Goal: Task Accomplishment & Management: Manage account settings

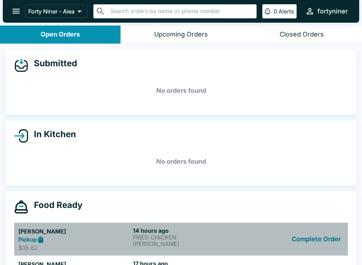
click at [36, 235] on h5 "[PERSON_NAME]" at bounding box center [74, 231] width 112 height 8
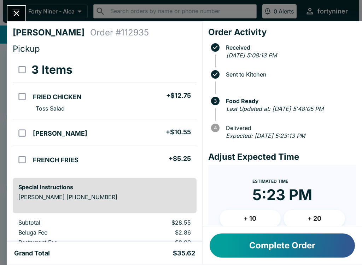
click at [24, 9] on button "Close" at bounding box center [16, 13] width 18 height 15
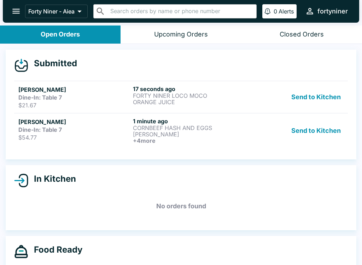
click at [224, 145] on link "[PERSON_NAME] Dine-In: Table 7 $54.77 1 minute ago CORNBEEF HASH AND EGGS [PERS…" at bounding box center [181, 130] width 334 height 35
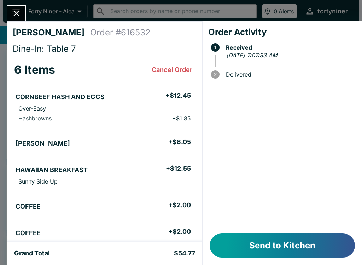
click at [313, 241] on button "Send to Kitchen" at bounding box center [282, 245] width 145 height 24
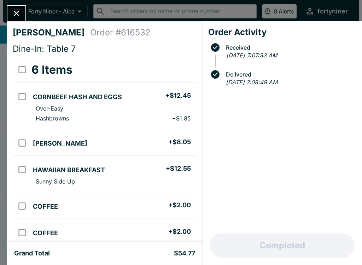
click at [23, 10] on button "Close" at bounding box center [16, 13] width 18 height 15
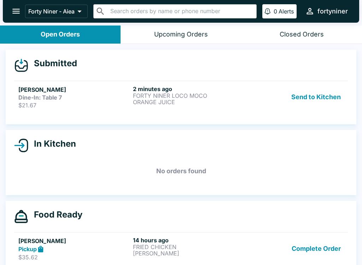
click at [155, 86] on h6 "2 minutes ago" at bounding box center [189, 88] width 112 height 7
click at [157, 103] on p "ORANGE JUICE" at bounding box center [189, 102] width 112 height 6
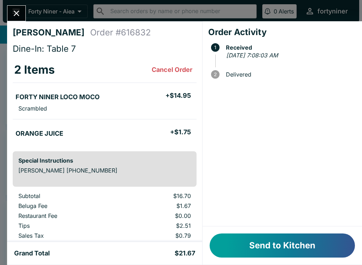
click at [242, 251] on button "Send to Kitchen" at bounding box center [282, 245] width 145 height 24
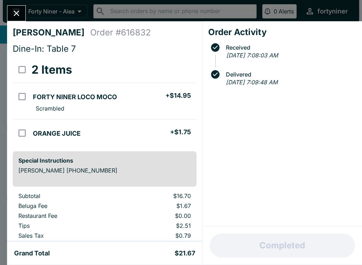
click at [10, 1] on div "[PERSON_NAME] Order # 616832 Dine-In: Table 7 2 Items FORTY NINER LOCO MOCO + $…" at bounding box center [181, 132] width 362 height 265
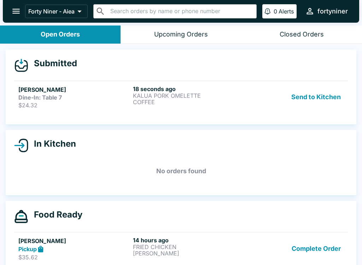
click at [154, 102] on p "COFFEE" at bounding box center [189, 102] width 112 height 6
click at [151, 110] on link "[PERSON_NAME] Dine-In: Table 7 $24.32 21 seconds ago KALUA PORK OMELETTE COFFEE…" at bounding box center [181, 97] width 334 height 32
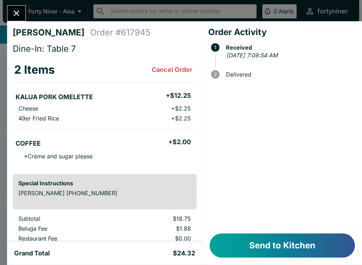
click at [265, 236] on button "Send to Kitchen" at bounding box center [282, 245] width 145 height 24
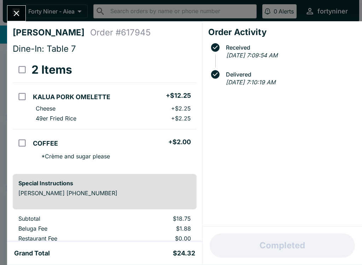
click at [16, 12] on icon "Close" at bounding box center [17, 14] width 6 height 6
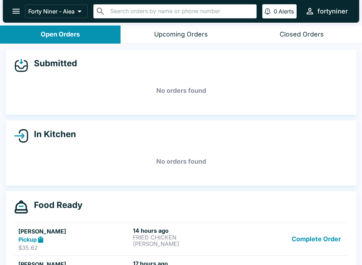
click at [11, 10] on button "open drawer" at bounding box center [16, 11] width 18 height 18
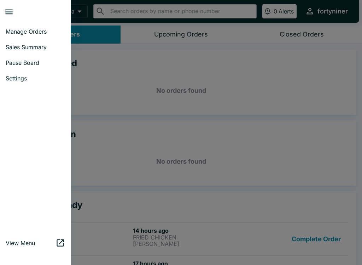
click at [22, 63] on span "Pause Board" at bounding box center [35, 62] width 59 height 7
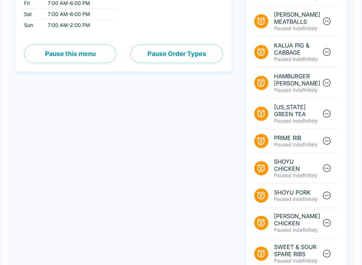
scroll to position [299, 0]
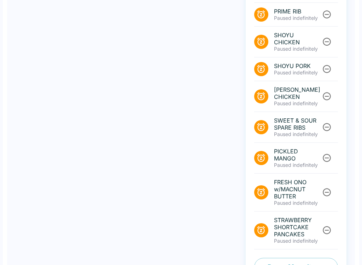
click at [265, 257] on button "Pause Menu Items" at bounding box center [296, 266] width 84 height 18
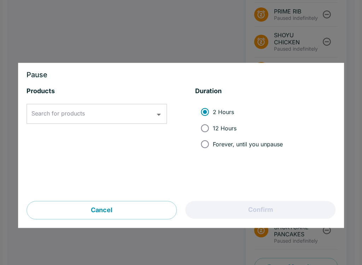
click at [210, 124] on input "12 Hours" at bounding box center [205, 128] width 16 height 16
radio input "true"
click at [74, 120] on input "Search for products" at bounding box center [91, 113] width 123 height 13
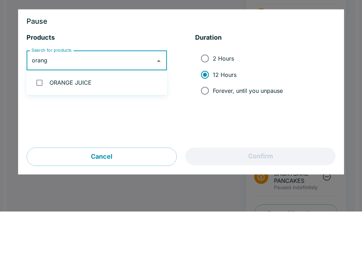
type input "orange"
click at [46, 129] on input "checkbox" at bounding box center [39, 136] width 15 height 15
checkbox input "true"
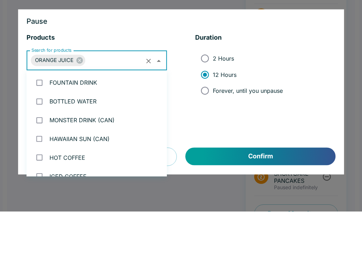
scroll to position [1019, 0]
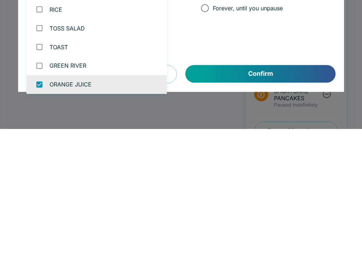
click at [219, 201] on button "Confirm" at bounding box center [261, 210] width 150 height 18
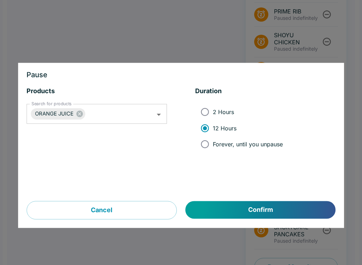
click at [258, 209] on button "Confirm" at bounding box center [261, 210] width 150 height 18
click at [213, 213] on button "Confirm" at bounding box center [261, 210] width 150 height 18
click at [212, 205] on button "Confirm" at bounding box center [261, 210] width 150 height 18
click at [232, 202] on button "Confirm" at bounding box center [261, 210] width 150 height 18
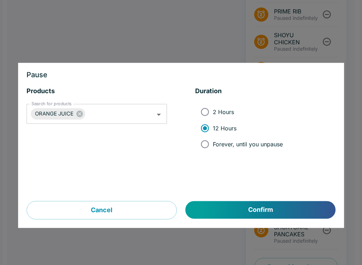
click at [227, 202] on button "Confirm" at bounding box center [261, 210] width 150 height 18
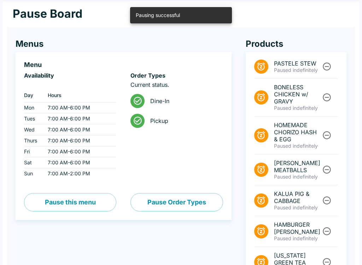
scroll to position [0, 0]
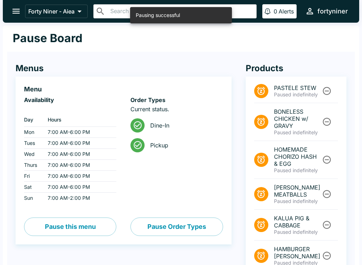
click at [7, 17] on div "Forty Niner - Aiea ​ ​ 0 Alerts fortyniner" at bounding box center [181, 11] width 357 height 23
click at [14, 10] on icon "open drawer" at bounding box center [16, 11] width 10 height 10
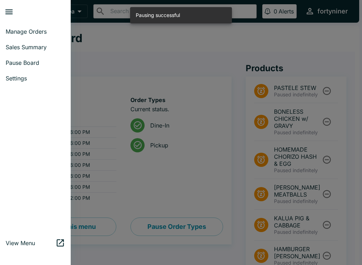
click at [30, 40] on link "Sales Summary" at bounding box center [35, 47] width 71 height 16
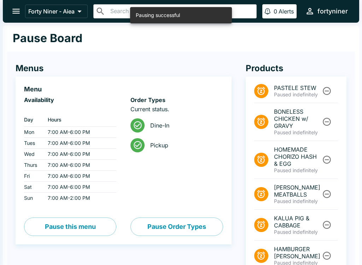
select select "03:00"
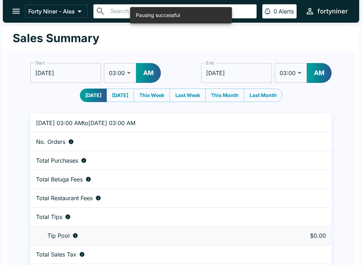
click at [10, 9] on button "open drawer" at bounding box center [16, 11] width 18 height 18
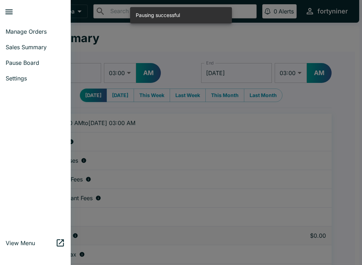
click at [27, 37] on link "Manage Orders" at bounding box center [35, 32] width 71 height 16
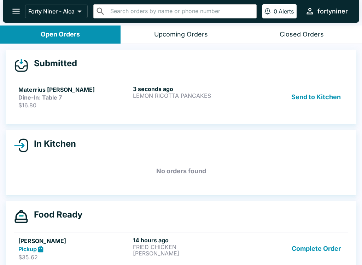
click at [172, 99] on div "3 seconds ago LEMON RICOTTA PANCAKES" at bounding box center [189, 96] width 112 height 23
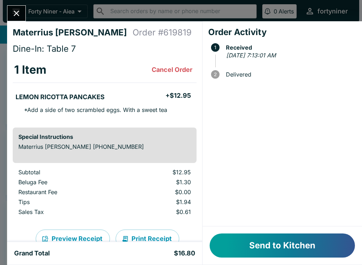
click at [274, 245] on button "Send to Kitchen" at bounding box center [282, 245] width 145 height 24
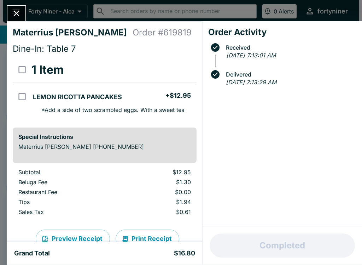
click at [12, 14] on icon "Close" at bounding box center [17, 13] width 10 height 10
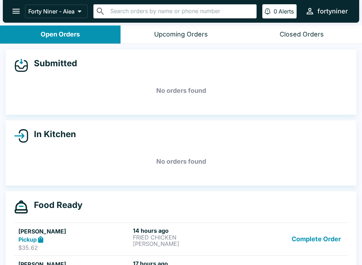
click at [15, 17] on button "open drawer" at bounding box center [16, 11] width 18 height 18
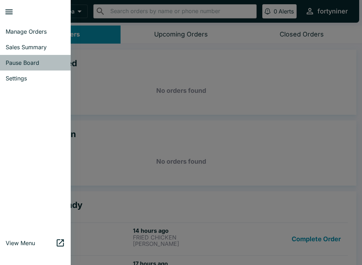
click at [27, 69] on link "Pause Board" at bounding box center [35, 63] width 71 height 16
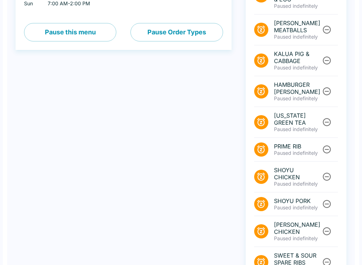
scroll to position [329, 0]
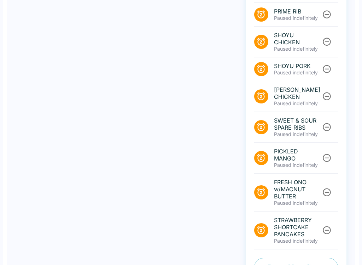
click at [269, 257] on button "Pause Menu Items" at bounding box center [296, 266] width 84 height 18
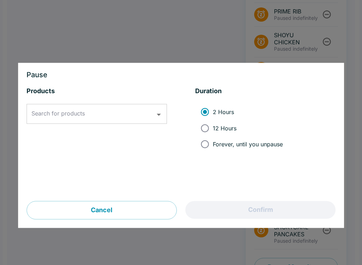
click at [207, 135] on input "12 Hours" at bounding box center [205, 128] width 16 height 16
radio input "true"
click at [108, 114] on input "Search for products" at bounding box center [91, 113] width 123 height 13
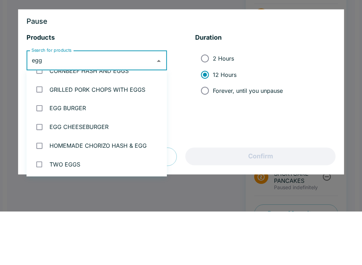
type input "egg"
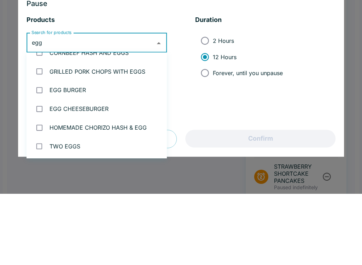
scroll to position [311, 0]
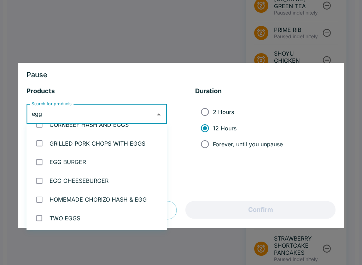
click at [99, 31] on div at bounding box center [181, 132] width 362 height 265
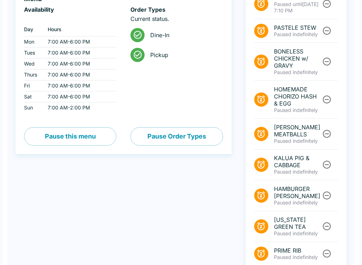
scroll to position [0, 0]
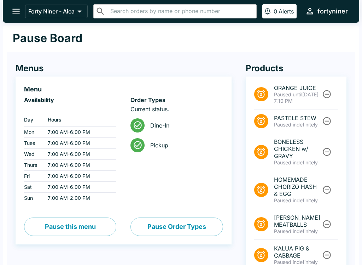
click at [13, 7] on icon "open drawer" at bounding box center [16, 11] width 10 height 10
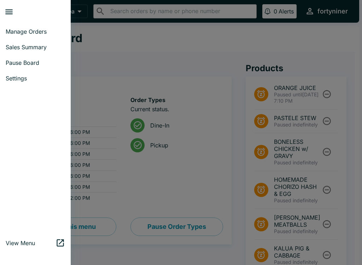
click at [18, 33] on span "Manage Orders" at bounding box center [35, 31] width 59 height 7
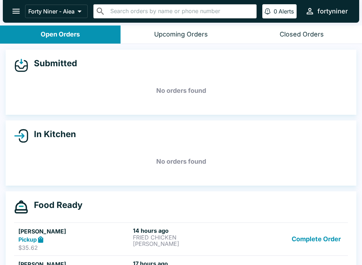
scroll to position [-5, 0]
click at [293, 34] on div "Closed Orders" at bounding box center [302, 34] width 44 height 8
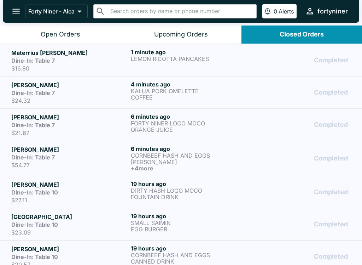
click at [122, 55] on h5 "Materrius [PERSON_NAME]" at bounding box center [69, 52] width 117 height 8
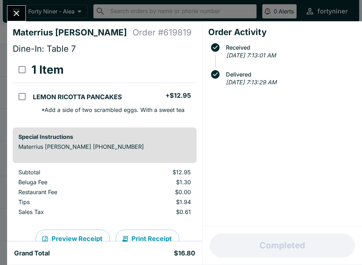
click at [12, 13] on icon "Close" at bounding box center [17, 13] width 10 height 10
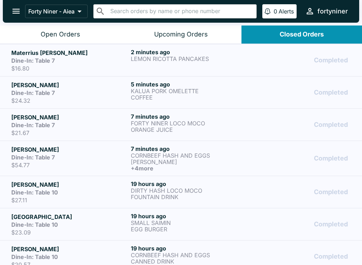
click at [52, 34] on div "Open Orders" at bounding box center [61, 34] width 40 height 8
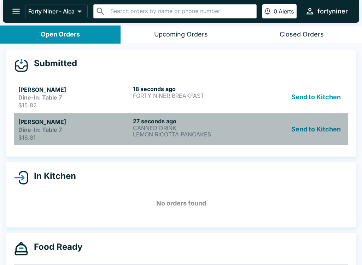
click at [166, 136] on p "LEMON RICOTTA PANCAKES" at bounding box center [189, 134] width 112 height 6
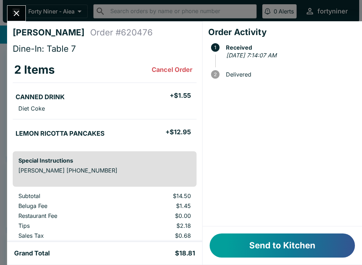
click at [272, 242] on button "Send to Kitchen" at bounding box center [282, 245] width 145 height 24
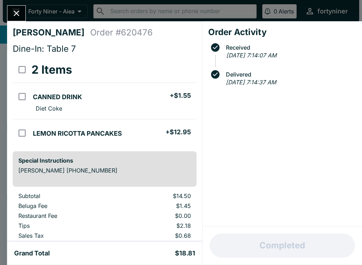
click at [15, 19] on button "Close" at bounding box center [16, 13] width 18 height 15
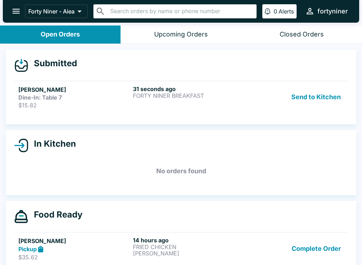
click at [157, 101] on div "31 seconds ago FORTY NINER BREAKFAST" at bounding box center [189, 96] width 112 height 23
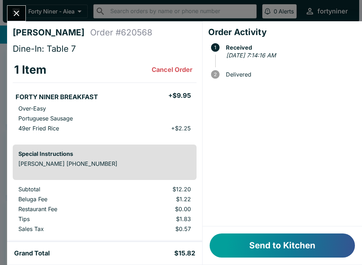
click at [264, 239] on button "Send to Kitchen" at bounding box center [282, 245] width 145 height 24
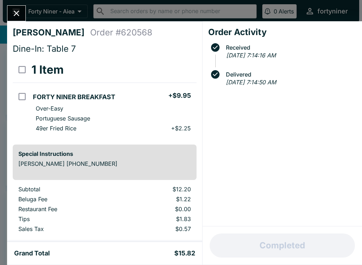
click at [16, 19] on button "Close" at bounding box center [16, 13] width 18 height 15
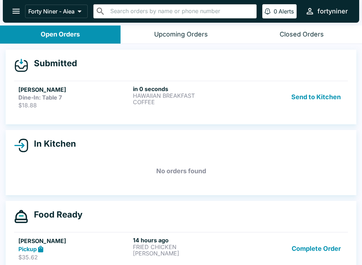
click at [117, 95] on div "Dine-In: Table 7" at bounding box center [74, 97] width 112 height 7
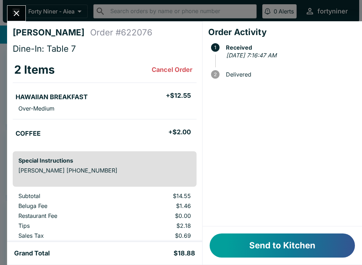
click at [244, 245] on button "Send to Kitchen" at bounding box center [282, 245] width 145 height 24
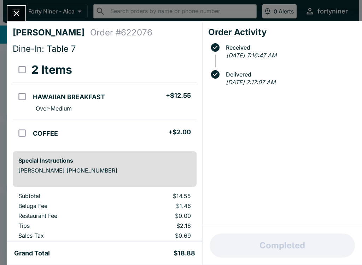
click at [21, 13] on icon "Close" at bounding box center [17, 13] width 10 height 10
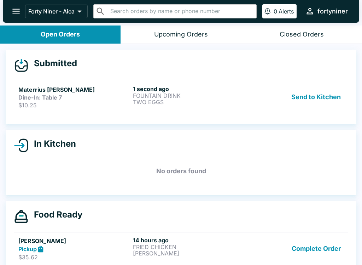
click at [164, 104] on p "TWO EGGS" at bounding box center [189, 102] width 112 height 6
click at [136, 103] on p "TWO EGGS" at bounding box center [189, 102] width 112 height 6
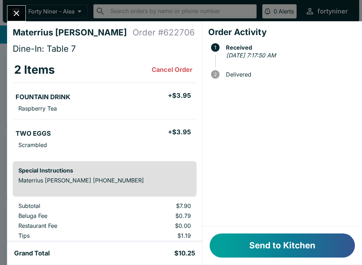
click at [244, 241] on button "Send to Kitchen" at bounding box center [282, 245] width 145 height 24
click at [273, 231] on div "Send to Kitchen" at bounding box center [283, 245] width 160 height 38
click at [253, 242] on button "Send to Kitchen" at bounding box center [282, 245] width 145 height 24
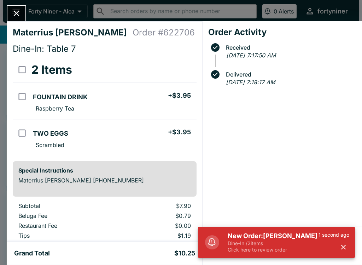
click at [20, 19] on button "Close" at bounding box center [16, 13] width 18 height 15
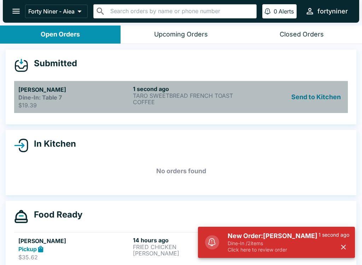
click at [165, 93] on p "TARO SWEETBREAD FRENCH TOAST" at bounding box center [189, 95] width 112 height 6
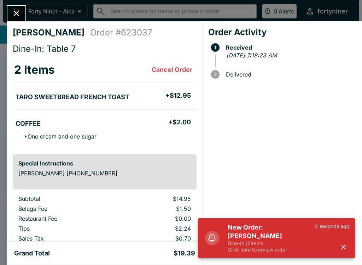
click at [347, 242] on button "button" at bounding box center [344, 247] width 12 height 12
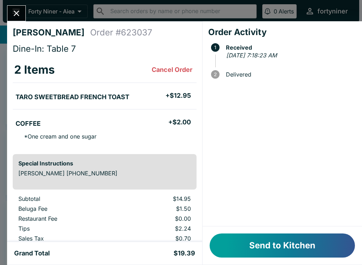
click at [323, 240] on button "Send to Kitchen" at bounding box center [282, 245] width 145 height 24
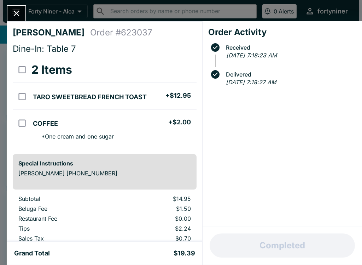
click at [18, 19] on button "Close" at bounding box center [16, 13] width 18 height 15
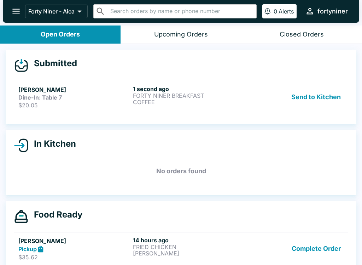
click at [303, 36] on div "Closed Orders" at bounding box center [302, 34] width 44 height 8
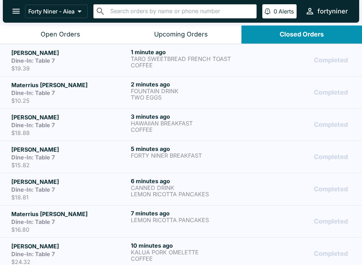
click at [162, 127] on p "COFFEE" at bounding box center [189, 129] width 117 height 6
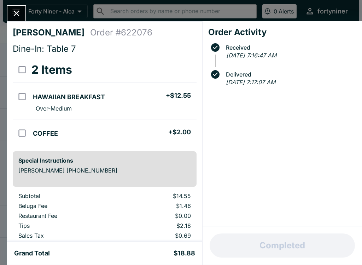
click at [22, 15] on button "Close" at bounding box center [16, 13] width 18 height 15
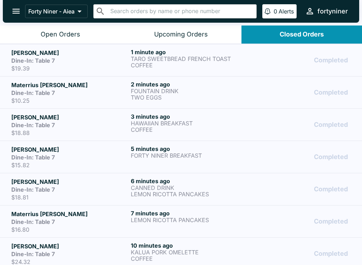
click at [87, 34] on button "Open Orders" at bounding box center [60, 34] width 121 height 18
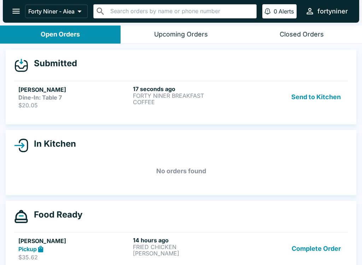
click at [155, 83] on link "[PERSON_NAME] Dine-In: Table 7 $20.05 17 seconds ago FORTY NINER BREAKFAST COFF…" at bounding box center [181, 97] width 334 height 32
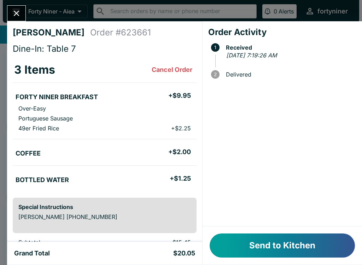
click at [272, 241] on button "Send to Kitchen" at bounding box center [282, 245] width 145 height 24
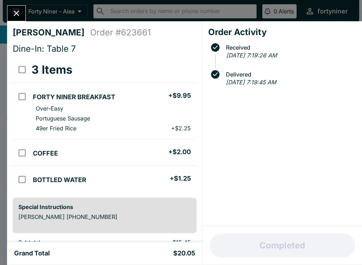
click at [6, 7] on div "[PERSON_NAME] Order # 623661 Dine-In: Table 7 3 Items FORTY NINER BREAKFAST + $…" at bounding box center [181, 132] width 362 height 265
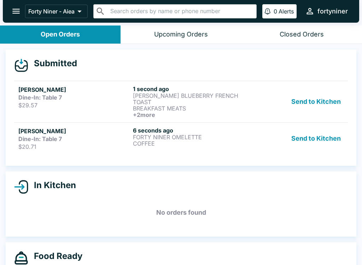
click at [156, 143] on p "COFFEE" at bounding box center [189, 143] width 112 height 6
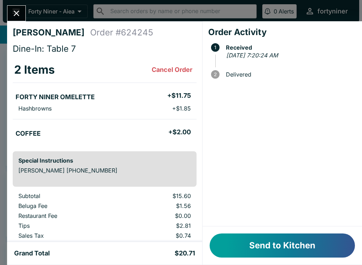
click at [251, 244] on button "Send to Kitchen" at bounding box center [282, 245] width 145 height 24
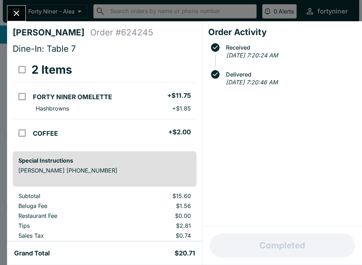
click at [18, 17] on icon "Close" at bounding box center [17, 13] width 10 height 10
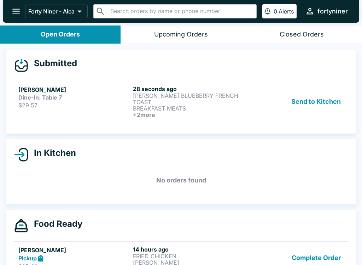
click at [173, 97] on p "[PERSON_NAME] BLUEBERRY FRENCH TOAST" at bounding box center [189, 98] width 112 height 13
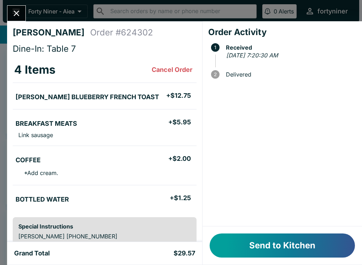
click at [253, 239] on button "Send to Kitchen" at bounding box center [282, 245] width 145 height 24
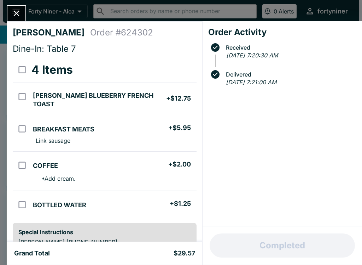
click at [136, 208] on li "BOTTLED WATER + $1.25" at bounding box center [113, 203] width 166 height 15
checkbox input "true"
click at [16, 6] on button "Close" at bounding box center [16, 13] width 18 height 15
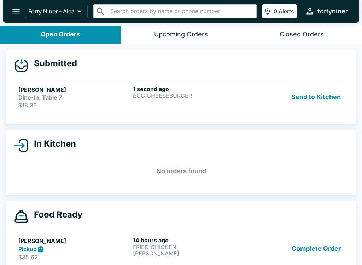
click at [166, 99] on div "1 second ago EGG CHEESEBURGER" at bounding box center [189, 96] width 112 height 23
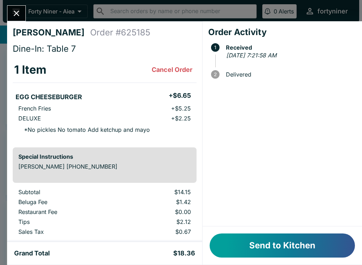
click at [247, 243] on button "Send to Kitchen" at bounding box center [282, 245] width 145 height 24
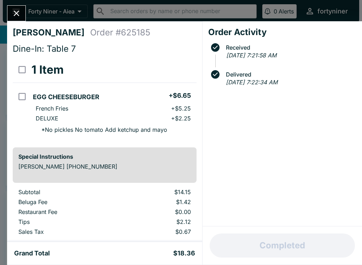
click at [10, 4] on div "[PERSON_NAME] Order # 625185 Dine-In: Table 7 1 Item EGG CHEESEBURGER + $6.65 F…" at bounding box center [181, 132] width 362 height 265
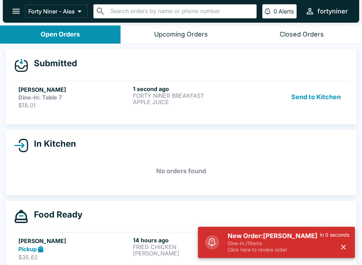
click at [204, 108] on div "1 second ago FORTY NINER BREAKFAST APPLE JUICE" at bounding box center [189, 96] width 112 height 23
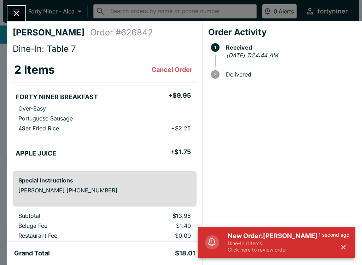
click at [343, 251] on button "button" at bounding box center [344, 247] width 12 height 12
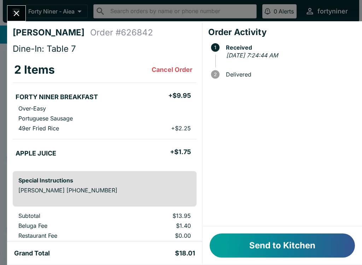
click at [282, 247] on button "Send to Kitchen" at bounding box center [282, 245] width 145 height 24
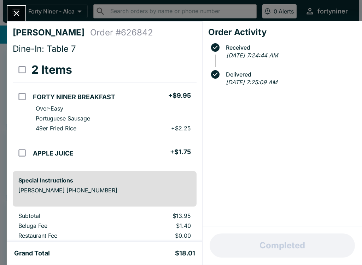
click at [19, 13] on icon "Close" at bounding box center [17, 13] width 10 height 10
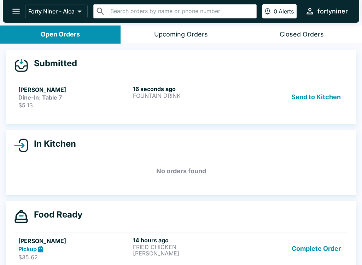
click at [193, 103] on div "16 seconds ago FOUNTAIN DRINK" at bounding box center [189, 96] width 112 height 23
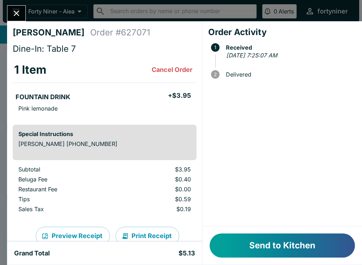
click at [279, 245] on button "Send to Kitchen" at bounding box center [282, 245] width 145 height 24
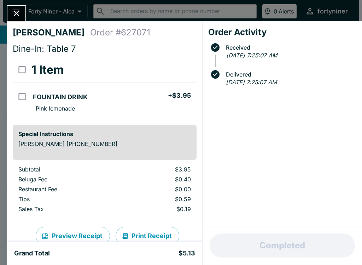
click at [16, 8] on icon "Close" at bounding box center [17, 13] width 10 height 10
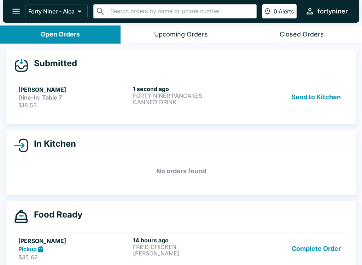
click at [192, 100] on p "CANNED DRINK" at bounding box center [189, 102] width 112 height 6
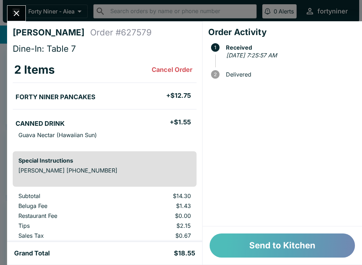
click at [322, 247] on button "Send to Kitchen" at bounding box center [282, 245] width 145 height 24
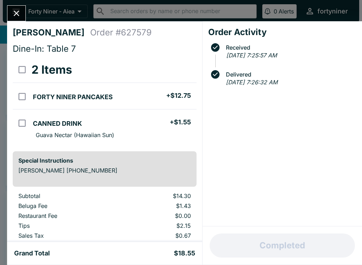
click at [16, 19] on button "Close" at bounding box center [16, 13] width 18 height 15
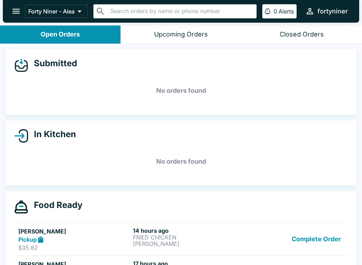
click at [359, 142] on div "In Kitchen No orders found" at bounding box center [181, 152] width 362 height 65
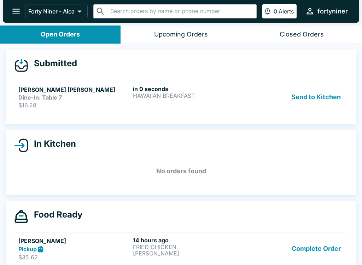
click at [164, 104] on div "in 0 seconds HAWAIIAN BREAKFAST" at bounding box center [189, 96] width 112 height 23
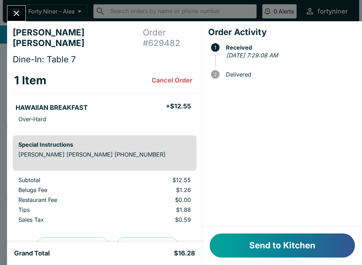
click at [261, 243] on button "Send to Kitchen" at bounding box center [282, 245] width 145 height 24
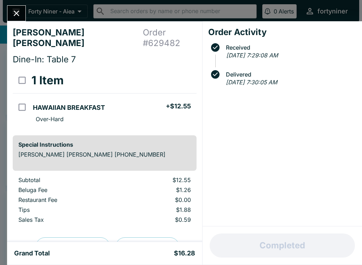
click at [24, 16] on button "Close" at bounding box center [16, 13] width 18 height 15
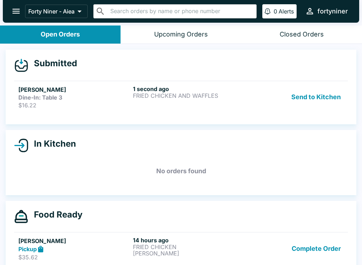
click at [195, 103] on div "1 second ago FRIED CHICKEN AND WAFFLES" at bounding box center [189, 96] width 112 height 23
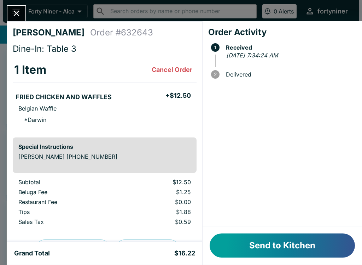
click at [312, 242] on button "Send to Kitchen" at bounding box center [282, 245] width 145 height 24
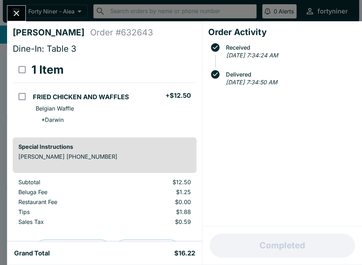
click at [17, 16] on icon "Close" at bounding box center [17, 13] width 10 height 10
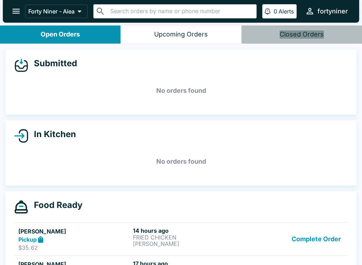
click at [317, 42] on button "Closed Orders" at bounding box center [302, 34] width 121 height 18
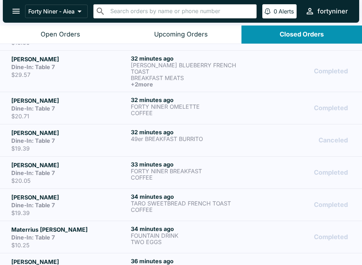
scroll to position [187, 0]
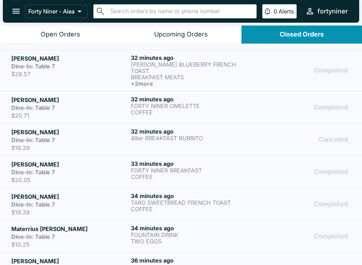
click at [162, 133] on h6 "32 minutes ago" at bounding box center [189, 131] width 117 height 7
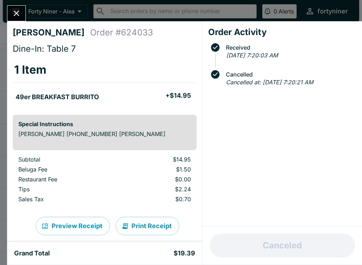
click at [18, 19] on button "Close" at bounding box center [16, 13] width 18 height 15
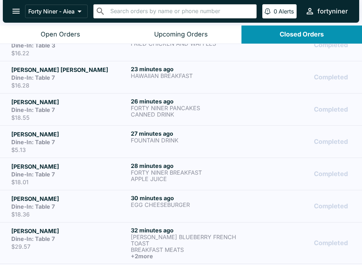
scroll to position [-29, 0]
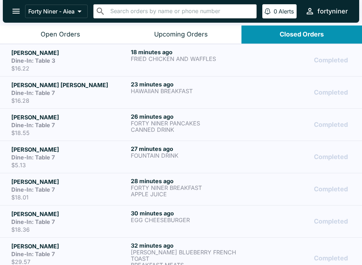
click at [78, 28] on button "Open Orders" at bounding box center [60, 34] width 121 height 18
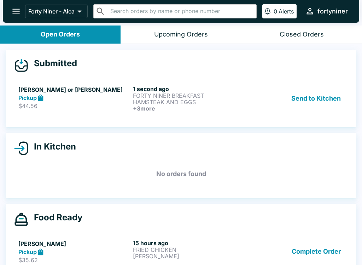
click at [167, 103] on p "HAMSTEAK AND EGGS" at bounding box center [189, 102] width 112 height 6
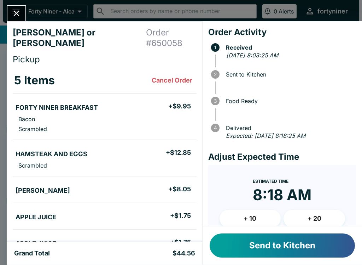
click at [244, 243] on button "Send to Kitchen" at bounding box center [282, 245] width 145 height 24
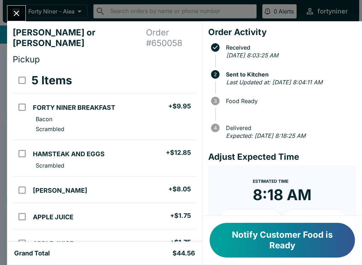
click at [20, 13] on icon "Close" at bounding box center [17, 13] width 10 height 10
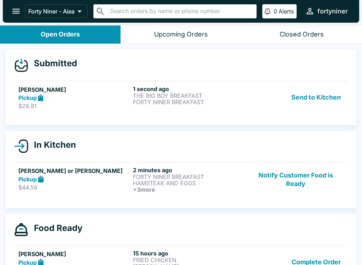
click at [190, 98] on p "THE BIG BOY BREAKFAST" at bounding box center [189, 95] width 112 height 6
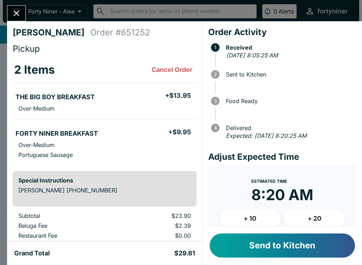
click at [281, 251] on button "Send to Kitchen" at bounding box center [282, 245] width 145 height 24
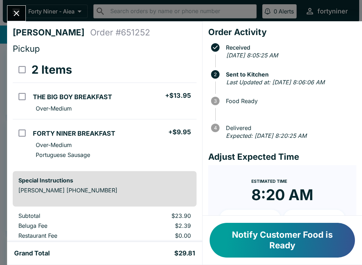
click at [15, 17] on icon "Close" at bounding box center [17, 13] width 10 height 10
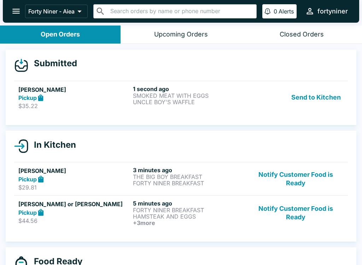
click at [165, 105] on p "UNCLE BOY'S WAFFLE" at bounding box center [189, 102] width 112 height 6
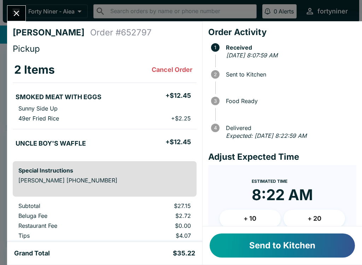
click at [262, 245] on button "Send to Kitchen" at bounding box center [282, 245] width 145 height 24
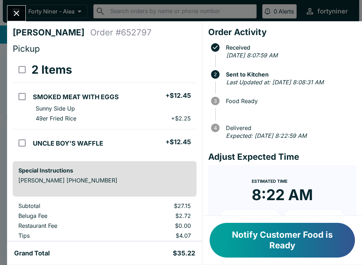
click at [22, 19] on button "Close" at bounding box center [16, 13] width 18 height 15
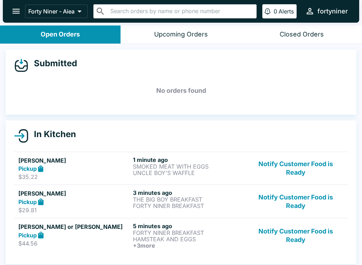
click at [285, 170] on button "Notify Customer Food is Ready" at bounding box center [296, 168] width 96 height 24
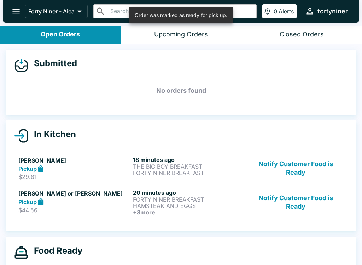
click at [302, 170] on button "Notify Customer Food is Ready" at bounding box center [296, 168] width 96 height 24
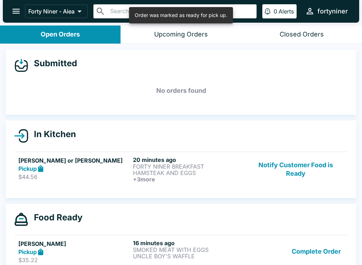
click at [302, 166] on button "Notify Customer Food is Ready" at bounding box center [296, 169] width 96 height 26
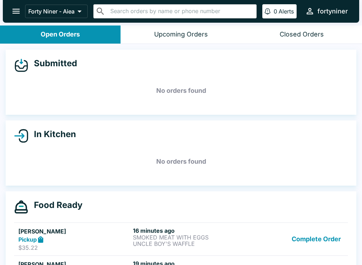
click at [319, 246] on button "Complete Order" at bounding box center [316, 239] width 55 height 24
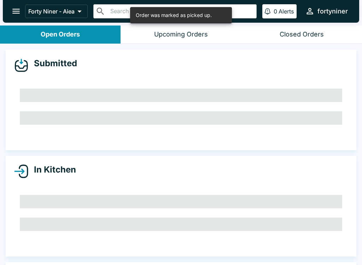
click at [328, 246] on div "In Kitchen" at bounding box center [181, 206] width 351 height 100
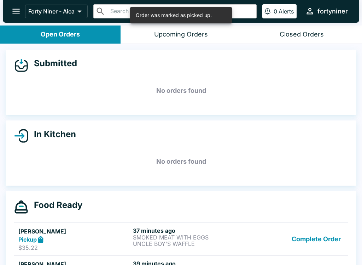
click at [326, 238] on button "Complete Order" at bounding box center [316, 239] width 55 height 24
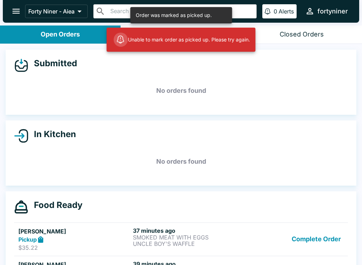
click at [325, 243] on button "Complete Order" at bounding box center [316, 239] width 55 height 24
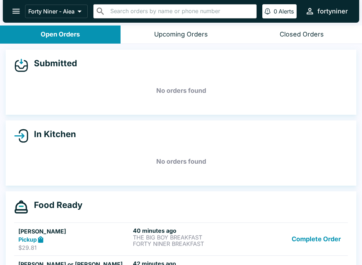
click at [20, 12] on icon "open drawer" at bounding box center [16, 11] width 10 height 10
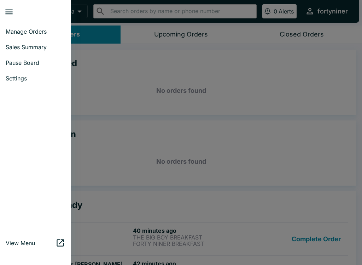
click at [22, 54] on link "Sales Summary" at bounding box center [35, 47] width 71 height 16
select select "03:00"
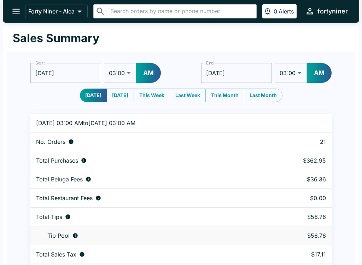
click at [9, 10] on button "open drawer" at bounding box center [16, 11] width 18 height 18
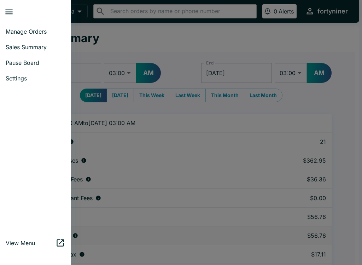
click at [23, 28] on link "Manage Orders" at bounding box center [35, 32] width 71 height 16
